Goal: Task Accomplishment & Management: Use online tool/utility

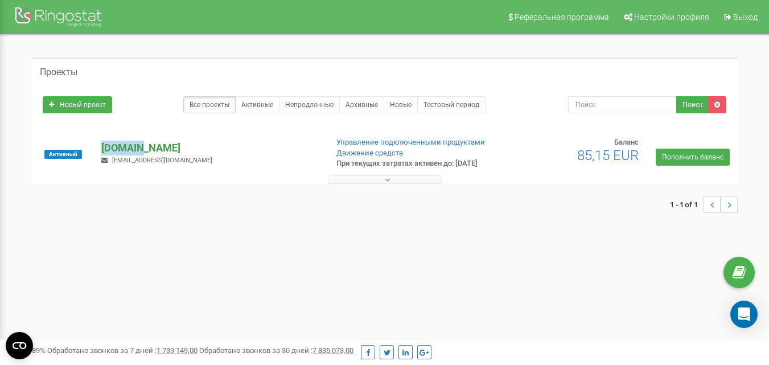
click at [109, 150] on p "[DOMAIN_NAME]" at bounding box center [209, 148] width 216 height 15
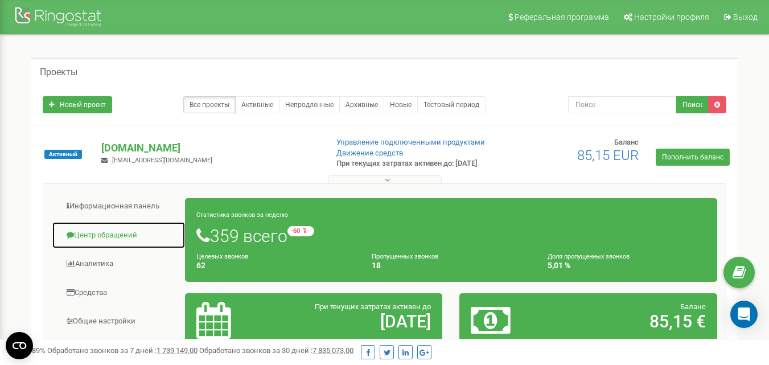
click at [90, 242] on link "Центр обращений" at bounding box center [119, 235] width 134 height 28
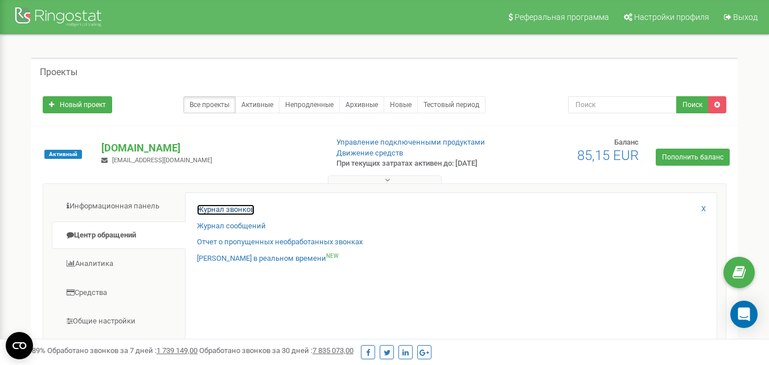
click at [233, 215] on link "Журнал звонков" at bounding box center [226, 209] width 58 height 11
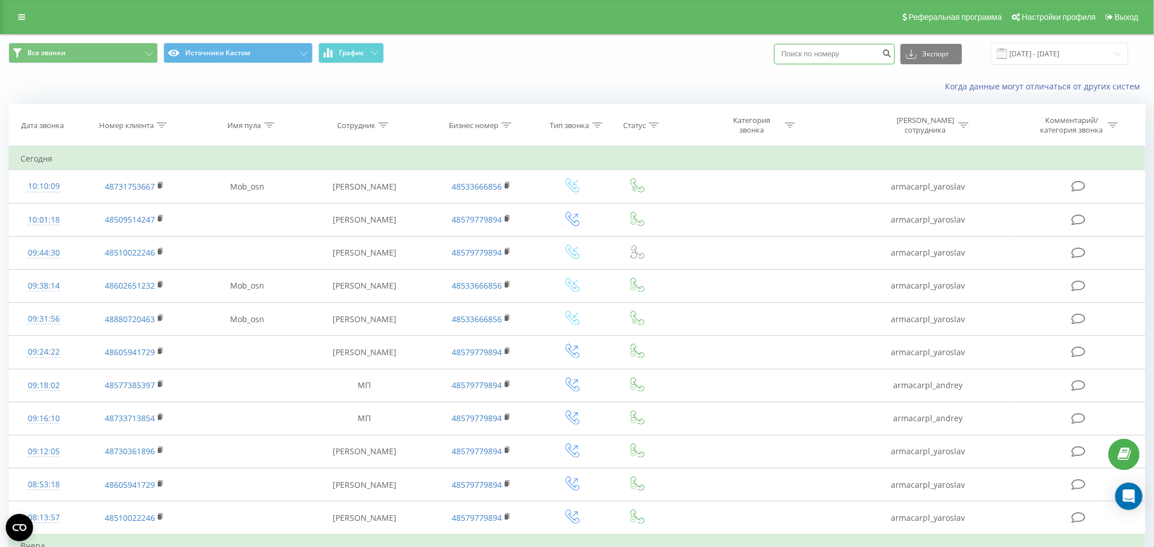
click at [777, 55] on input at bounding box center [834, 54] width 121 height 20
paste input "48452672438"
type input "48452672438"
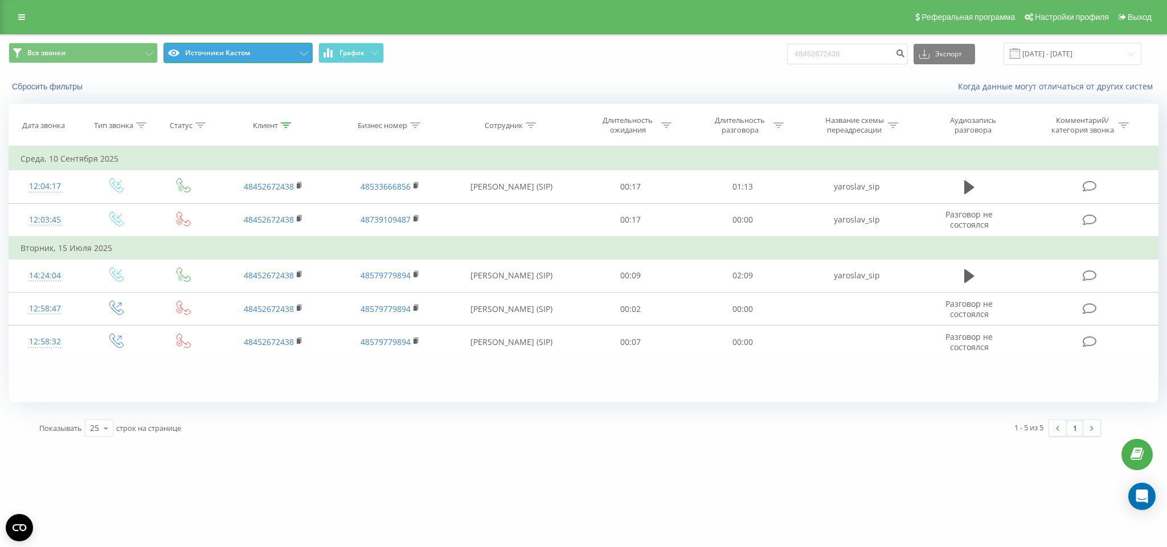
click at [195, 45] on button "Источники Кастом" at bounding box center [237, 53] width 149 height 20
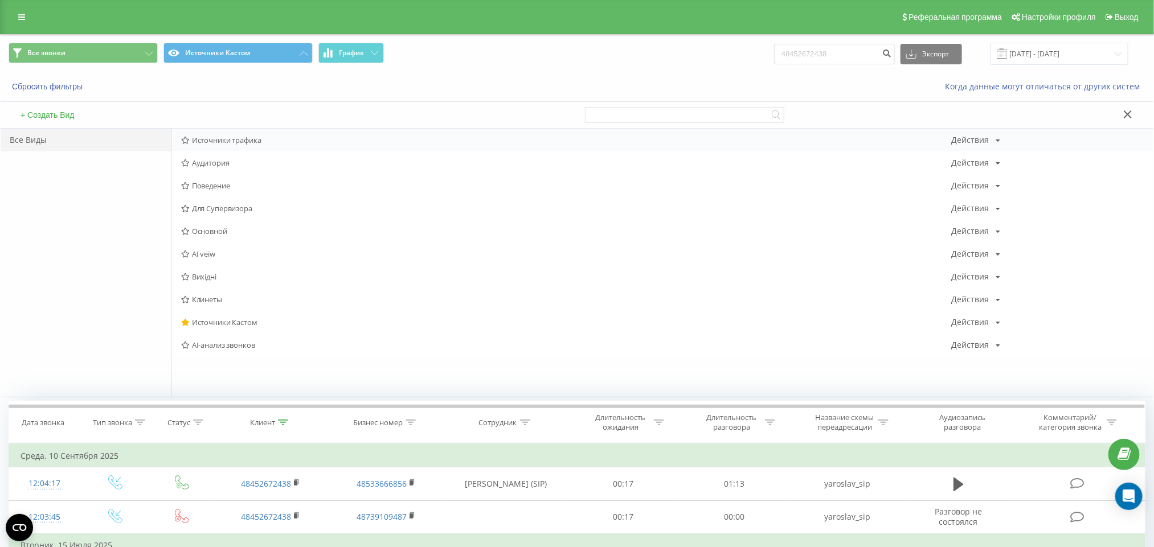
click at [237, 137] on span "Источники трафика" at bounding box center [566, 140] width 770 height 8
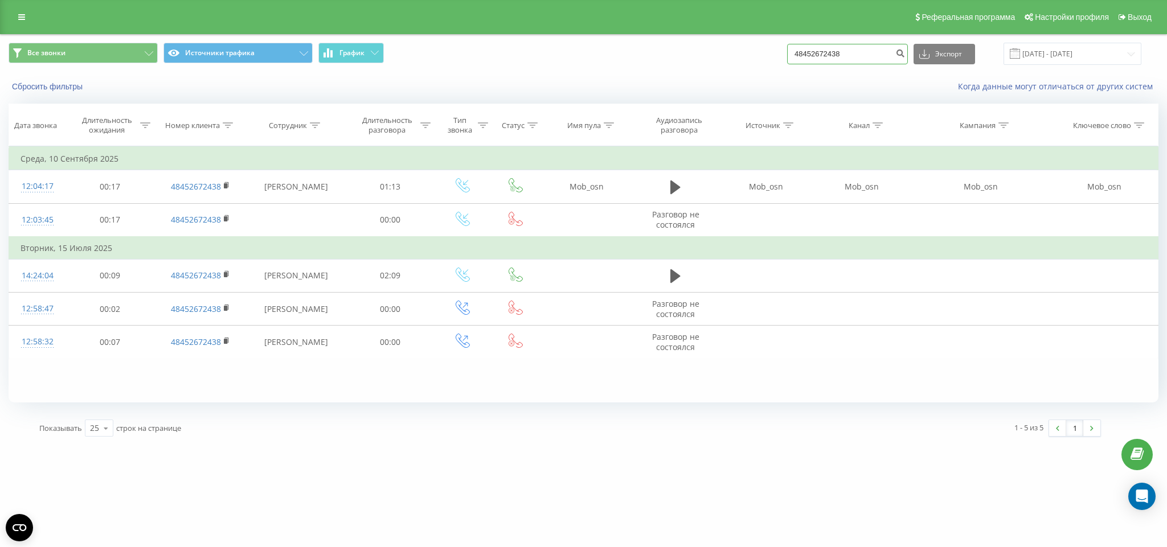
click at [891, 58] on input "48452672438" at bounding box center [847, 54] width 121 height 20
paste input "884871460"
type input "48884871460"
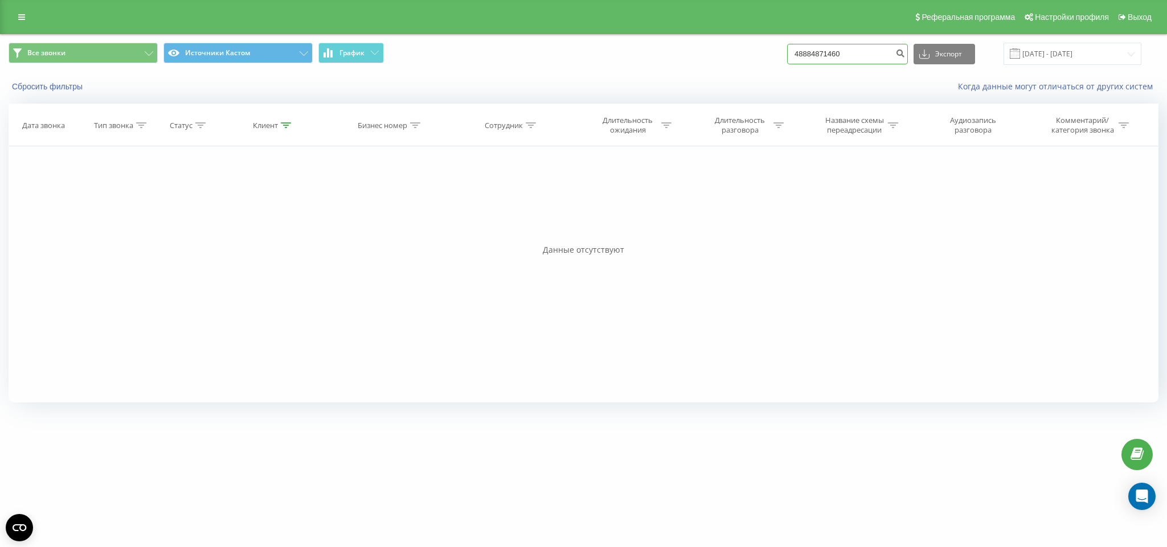
click at [890, 57] on input "48884871460" at bounding box center [847, 54] width 121 height 20
paste input "739693812"
type input "48739693812"
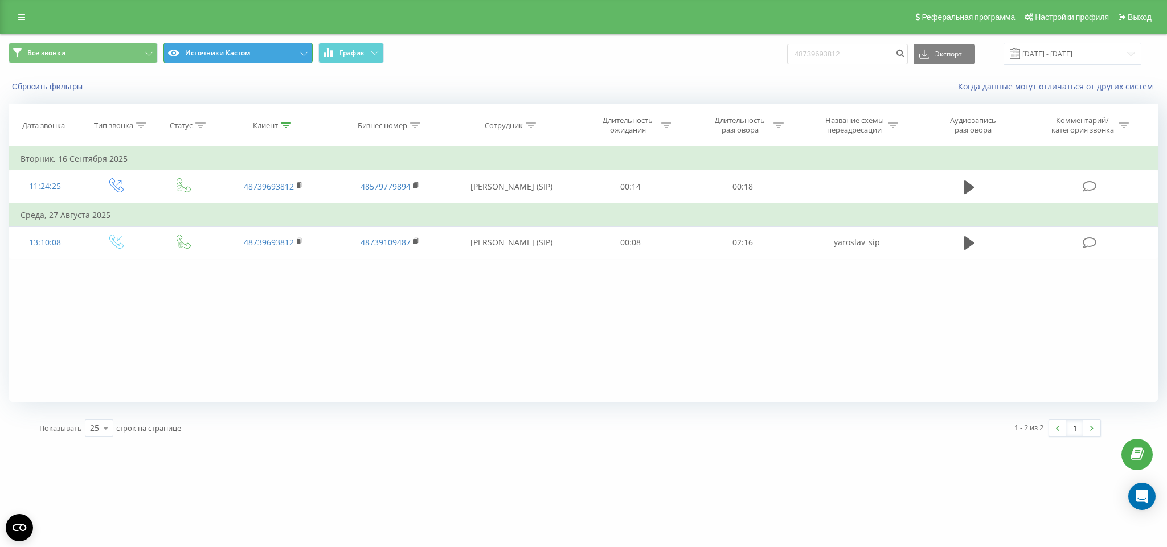
click at [199, 45] on button "Источники Кастом" at bounding box center [237, 53] width 149 height 20
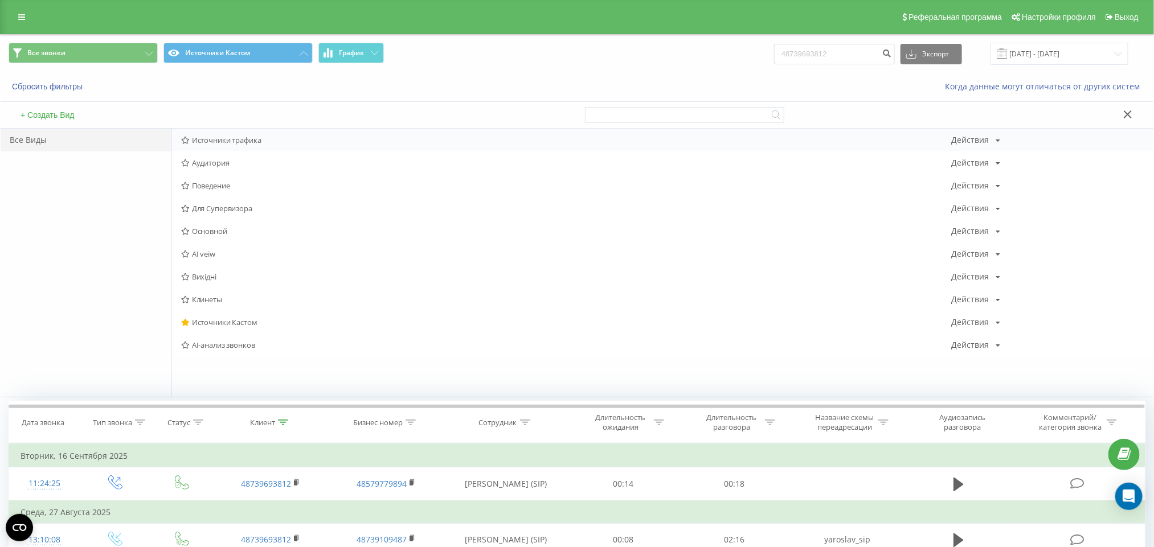
click at [211, 143] on span "Источники трафика" at bounding box center [566, 140] width 770 height 8
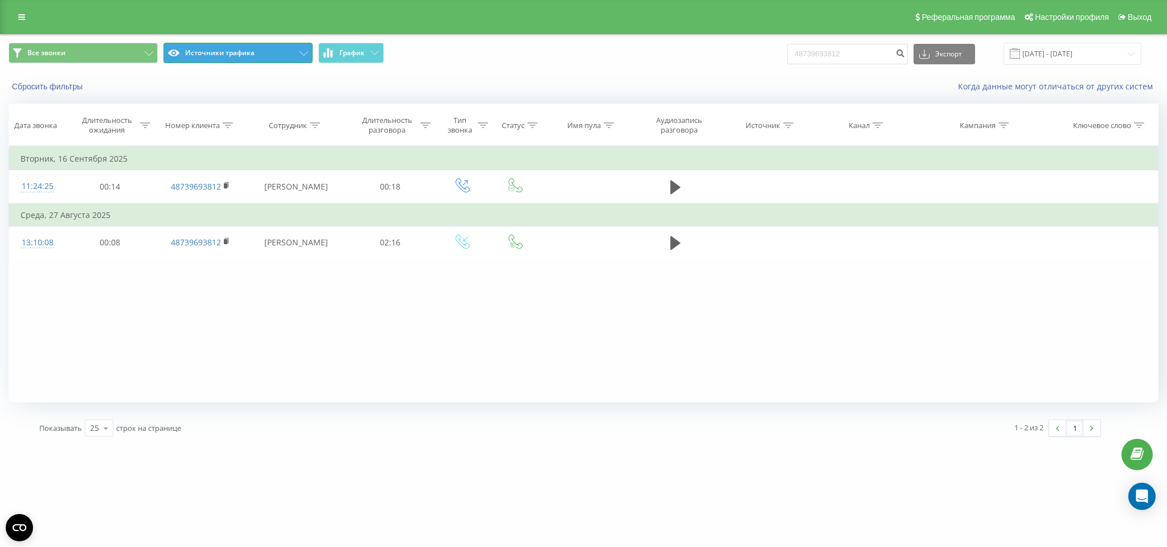
click at [219, 55] on button "Источники трафика" at bounding box center [237, 53] width 149 height 20
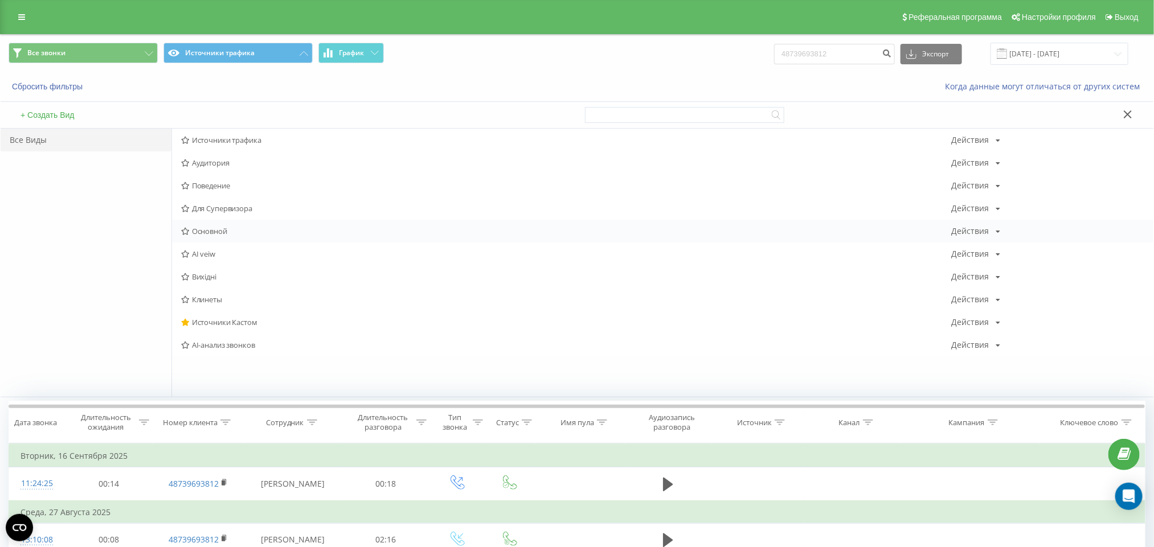
click at [206, 235] on span "Основной" at bounding box center [566, 231] width 770 height 8
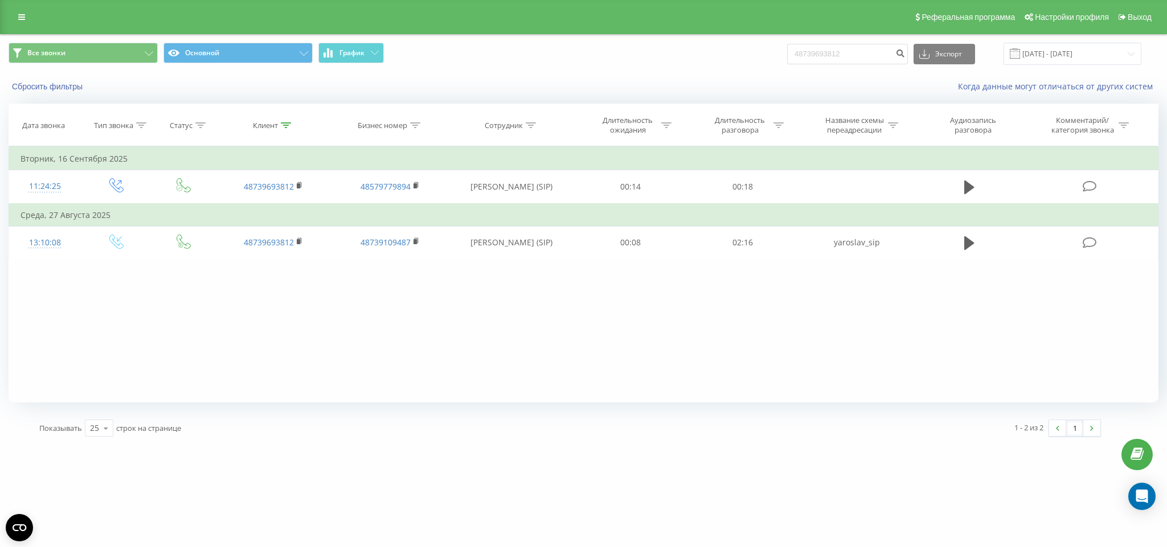
click at [827, 67] on div "Все звонки Основной График 48739693812 Экспорт .csv .xls .xlsx 19.06.2025 - 19.…" at bounding box center [584, 54] width 1166 height 38
click at [829, 60] on input "48739693812" at bounding box center [847, 54] width 121 height 20
paste input "666550810"
type input "48666550810"
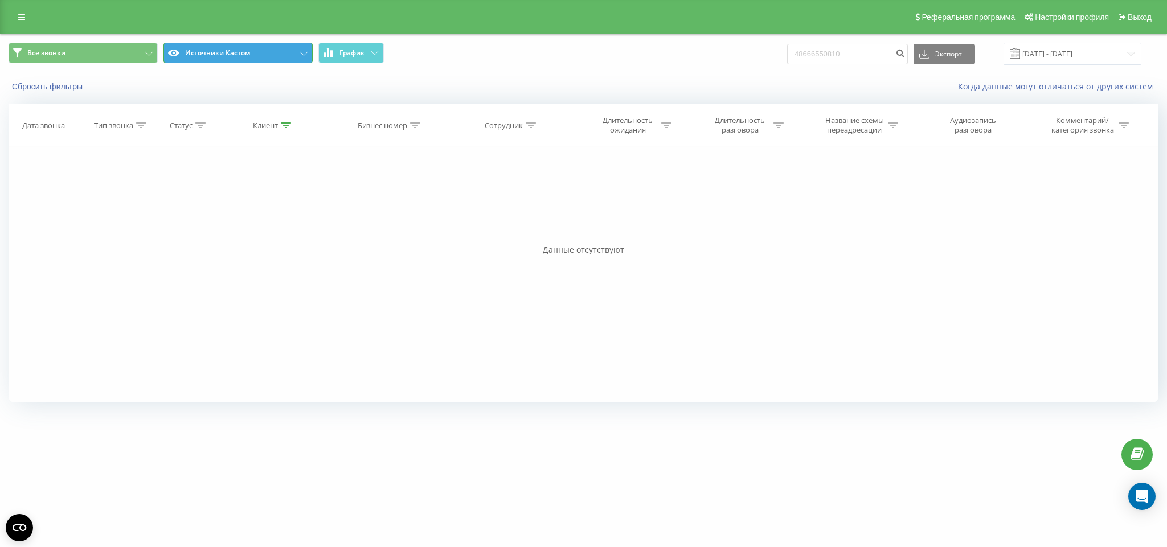
click at [233, 57] on button "Источники Кастом" at bounding box center [237, 53] width 149 height 20
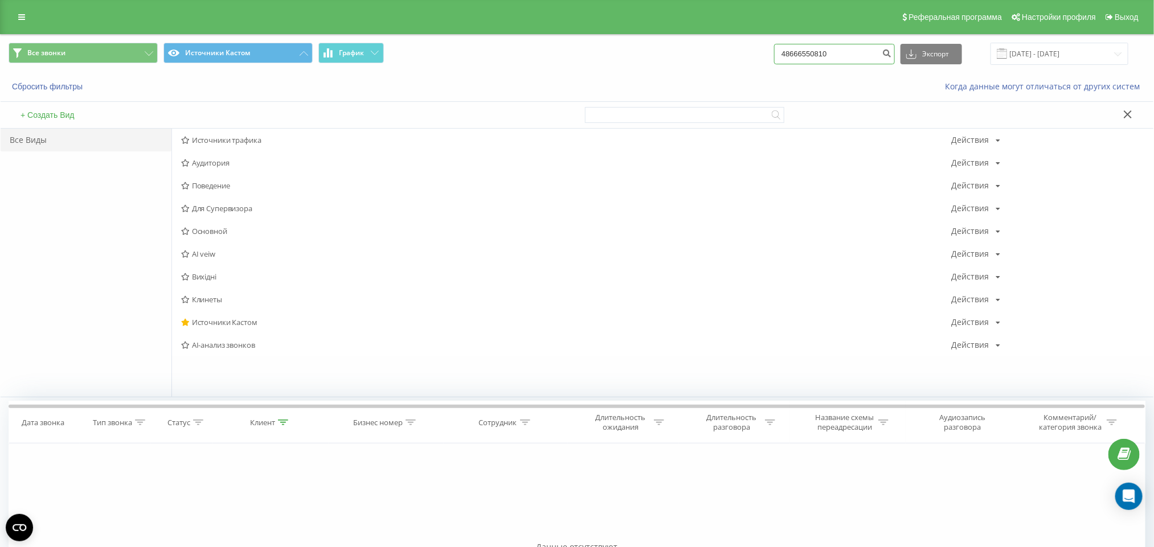
click at [847, 55] on input "48666550810" at bounding box center [834, 54] width 121 height 20
paste input "733131591"
type input "48733131591"
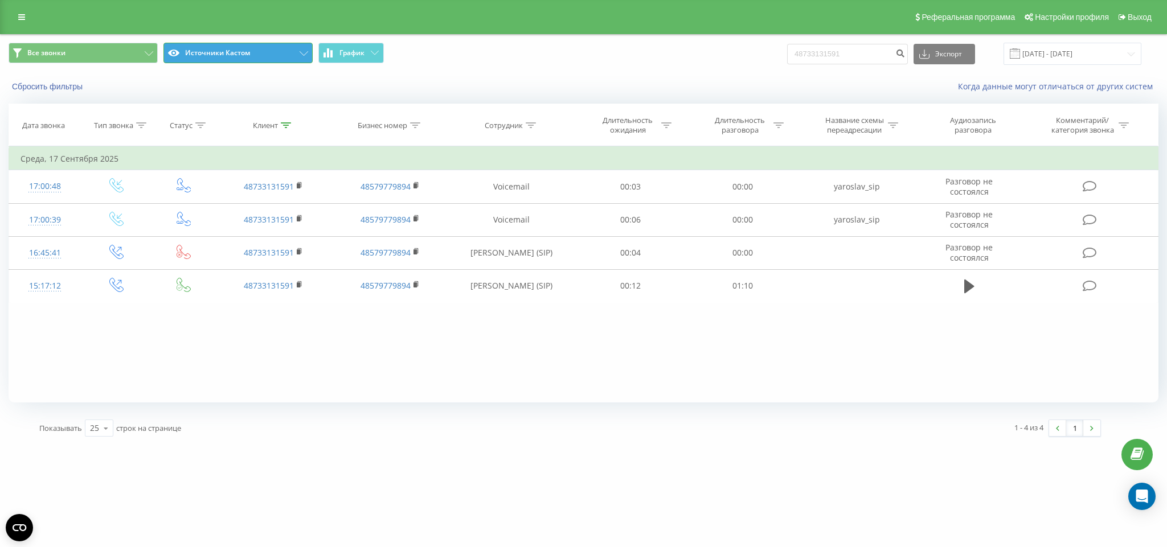
click at [256, 51] on button "Источники Кастом" at bounding box center [237, 53] width 149 height 20
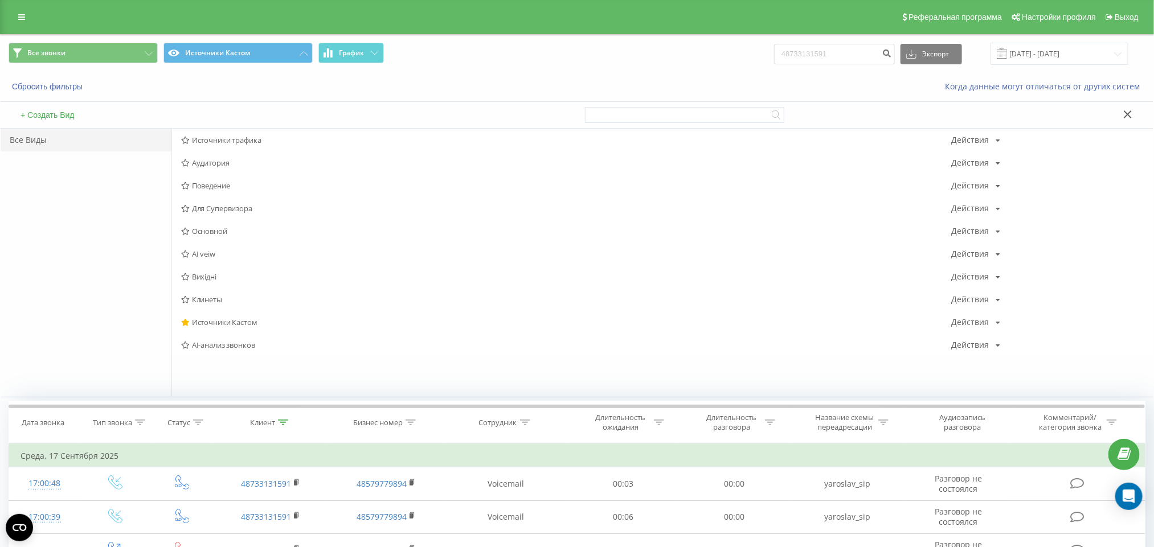
click at [250, 67] on div "Все звонки Источники Кастом График 48733131591 Экспорт .csv .xls .xlsx [DATE] -…" at bounding box center [577, 54] width 1152 height 38
click at [884, 48] on input "48733131591" at bounding box center [834, 54] width 121 height 20
paste input "500531580"
type input "48500531580"
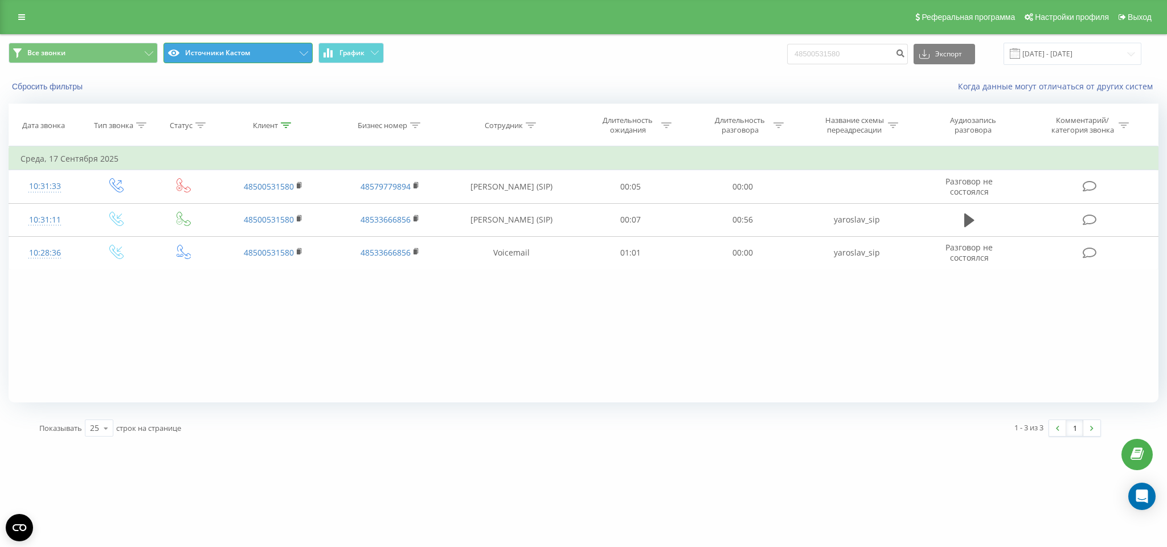
click at [241, 48] on button "Источники Кастом" at bounding box center [237, 53] width 149 height 20
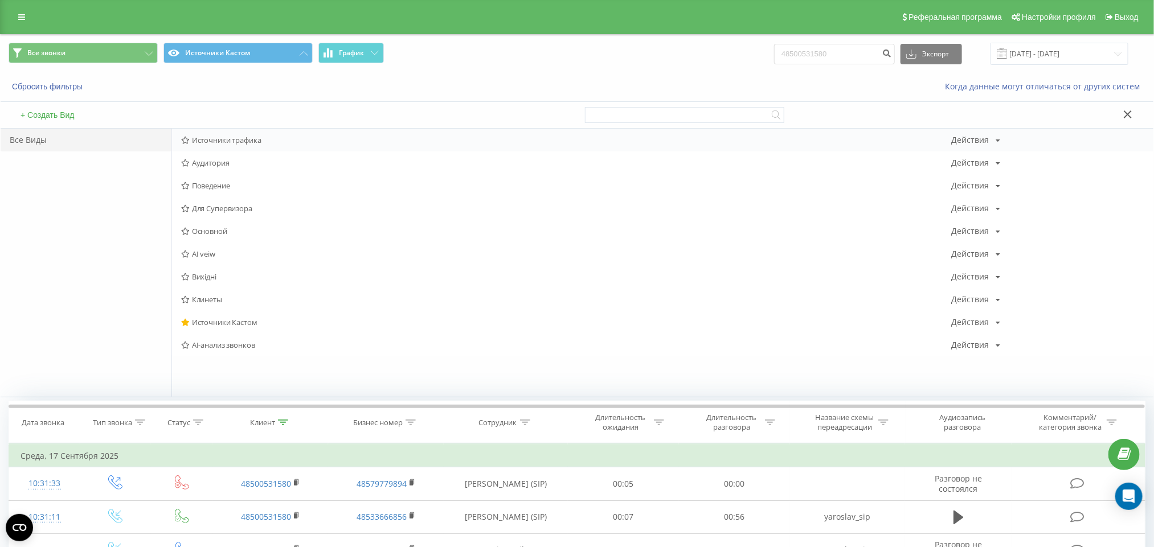
click at [234, 144] on span "Источники трафика" at bounding box center [566, 140] width 770 height 8
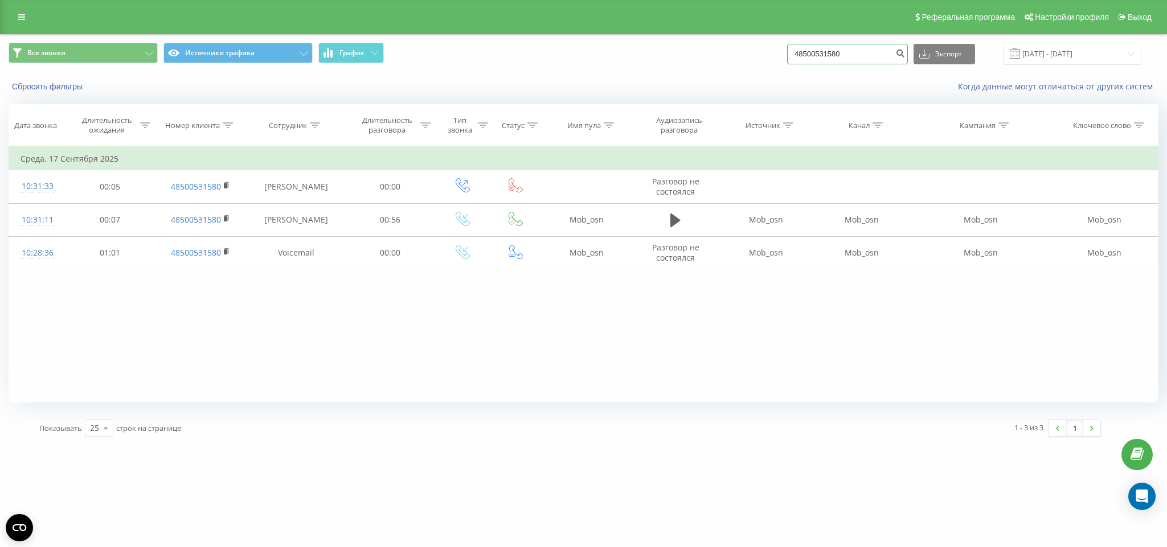
click at [836, 48] on input "48500531580" at bounding box center [847, 54] width 121 height 20
paste input "35235744"
type input "48535235744"
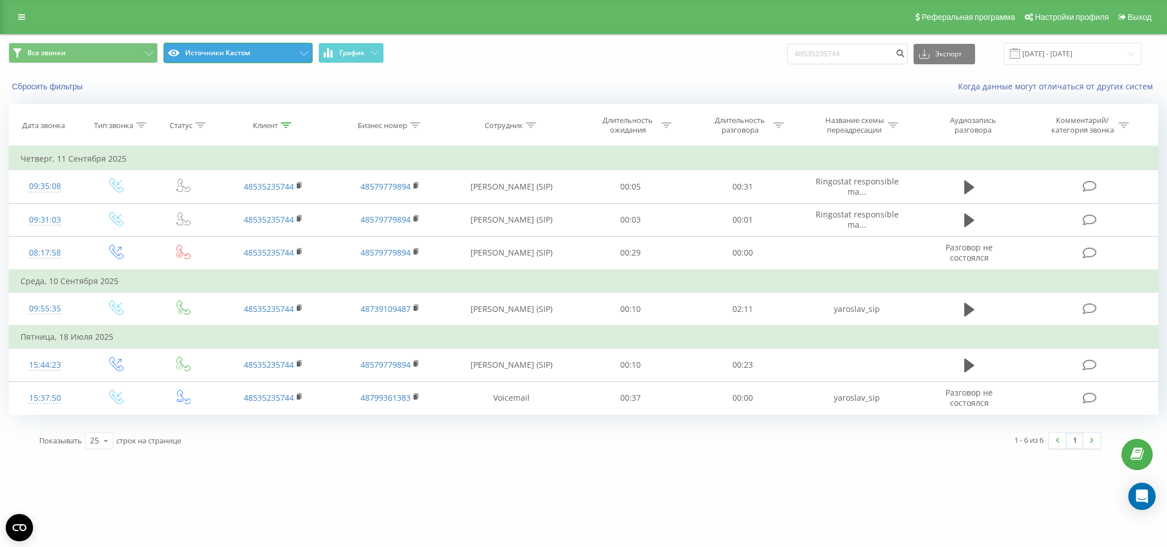
click at [240, 60] on button "Источники Кастом" at bounding box center [237, 53] width 149 height 20
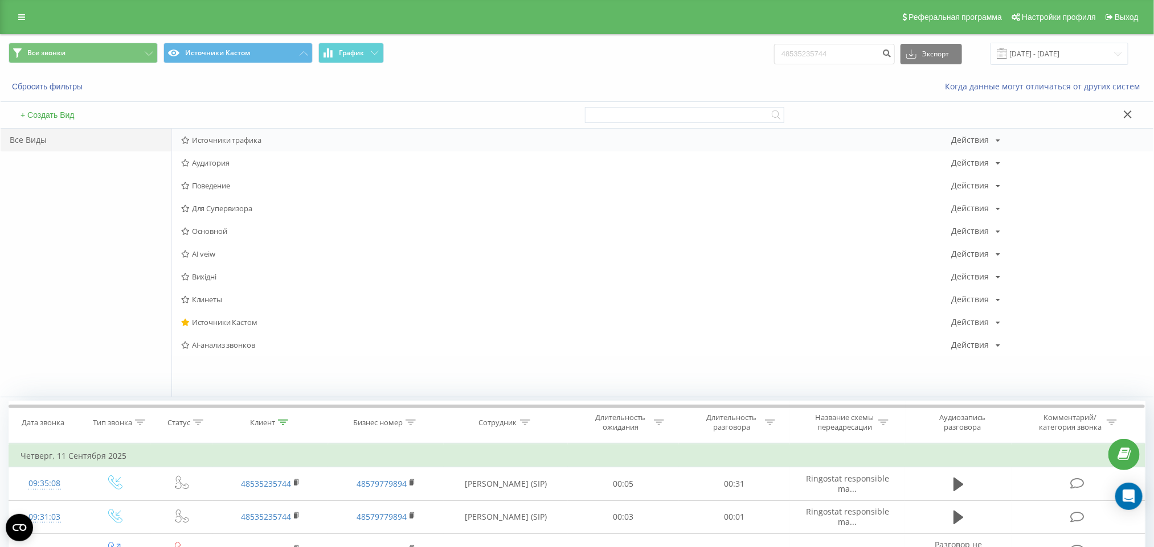
click at [198, 135] on div "Источники трафика Действия Редактировать Копировать Удалить По умолчанию Подели…" at bounding box center [662, 140] width 981 height 23
click at [204, 138] on span "Источники трафика" at bounding box center [566, 140] width 770 height 8
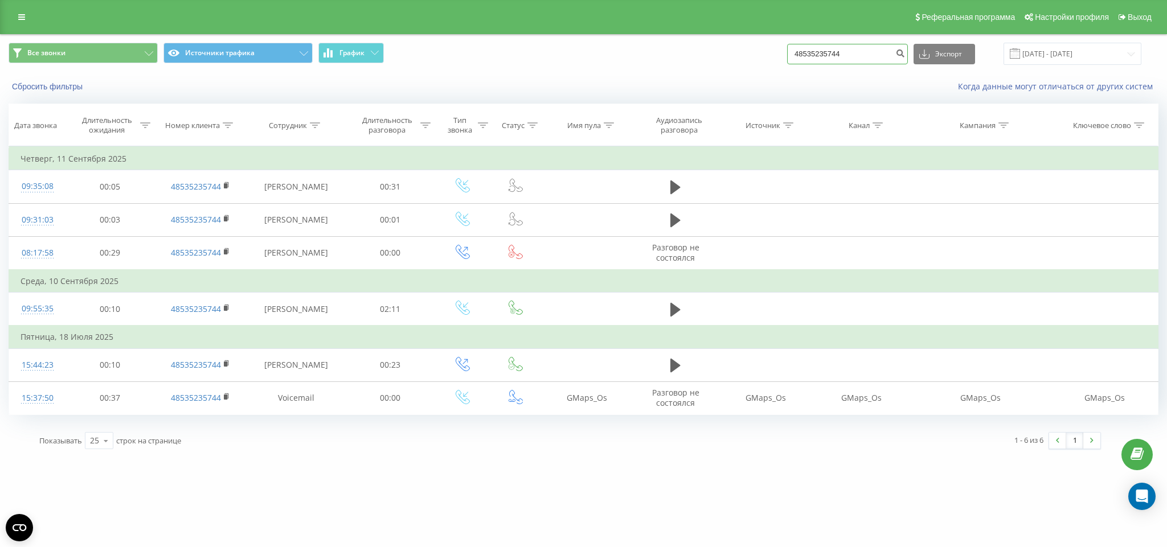
click at [852, 44] on input "48535235744" at bounding box center [847, 54] width 121 height 20
paste input "788669558"
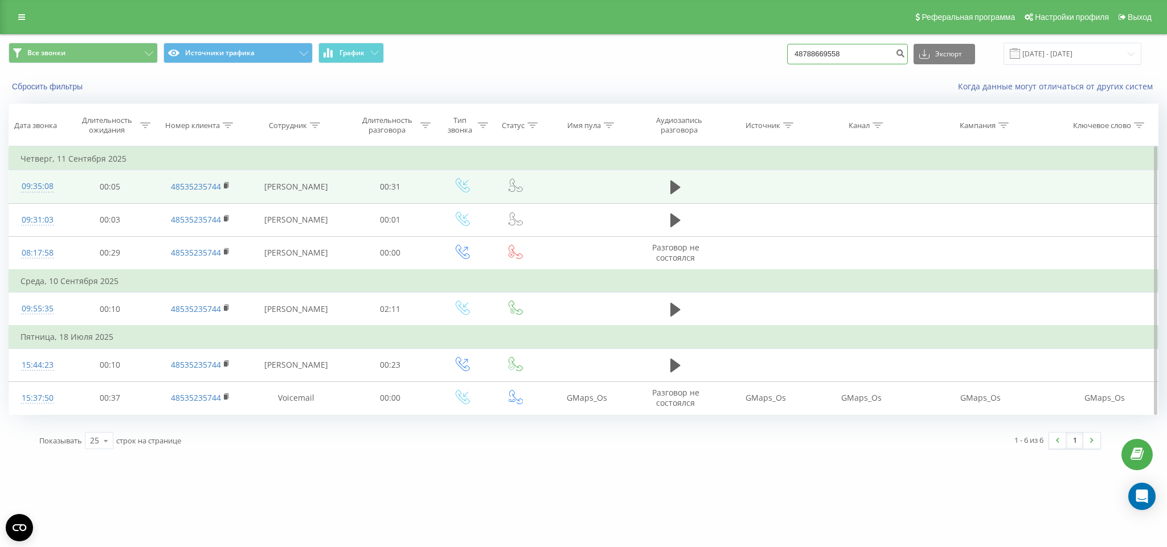
type input "48788669558"
